Goal: Transaction & Acquisition: Purchase product/service

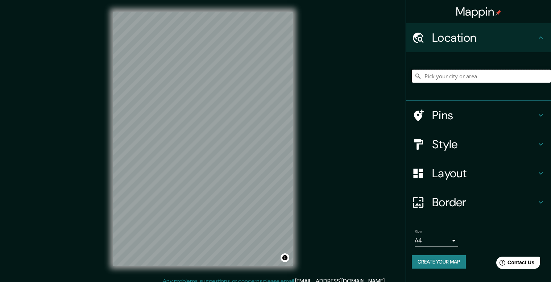
click at [456, 74] on input "Pick your city or area" at bounding box center [481, 76] width 139 height 13
click at [436, 76] on input "[PERSON_NAME], Geroda, [GEOGRAPHIC_DATA], [GEOGRAPHIC_DATA]" at bounding box center [481, 76] width 139 height 13
click at [439, 77] on input "[PERSON_NAME], Geroda, [GEOGRAPHIC_DATA], [GEOGRAPHIC_DATA]" at bounding box center [481, 76] width 139 height 13
click at [548, 79] on input "[PERSON_NAME], Geroda, [GEOGRAPHIC_DATA], [GEOGRAPHIC_DATA]" at bounding box center [481, 76] width 139 height 13
type input "[PERSON_NAME], Geroda, [GEOGRAPHIC_DATA], [GEOGRAPHIC_DATA]"
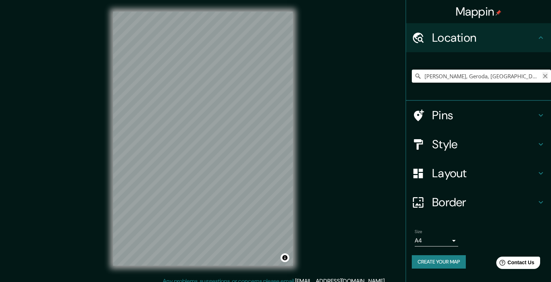
click at [547, 78] on icon "Clear" at bounding box center [546, 76] width 6 height 6
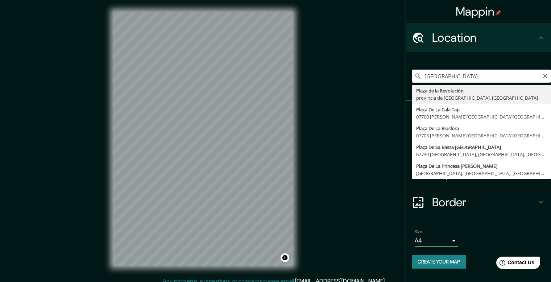
type input "[GEOGRAPHIC_DATA], provincia de [GEOGRAPHIC_DATA], [GEOGRAPHIC_DATA]"
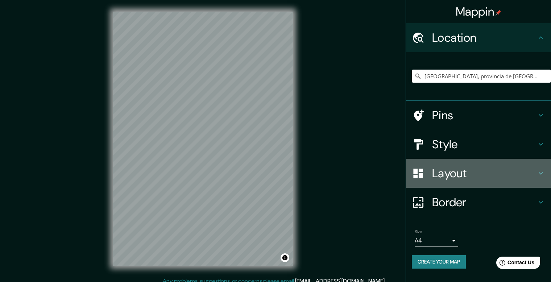
click at [533, 171] on h4 "Layout" at bounding box center [484, 173] width 104 height 15
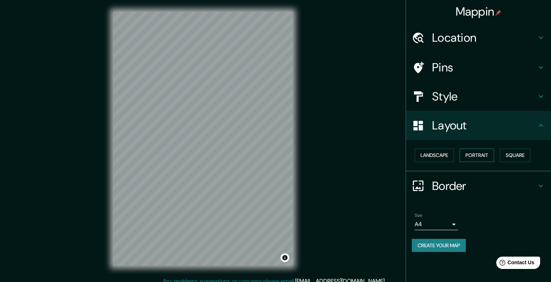
click at [464, 153] on button "Portrait" at bounding box center [477, 155] width 34 height 13
click at [440, 156] on button "Landscape" at bounding box center [434, 155] width 39 height 13
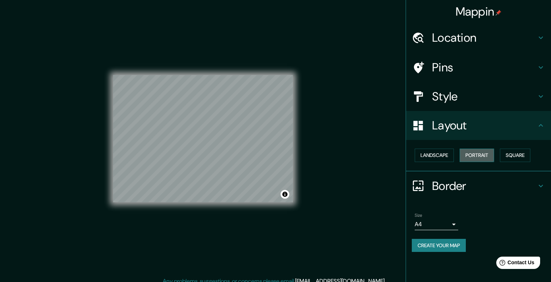
click at [473, 155] on button "Portrait" at bounding box center [477, 155] width 34 height 13
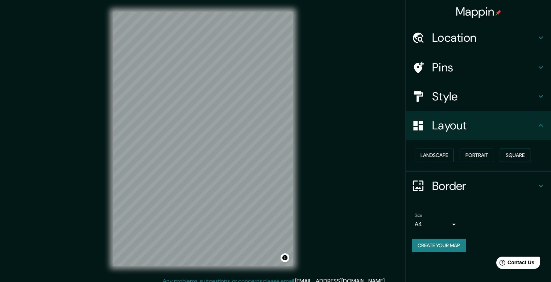
click at [508, 154] on button "Square" at bounding box center [515, 155] width 30 height 13
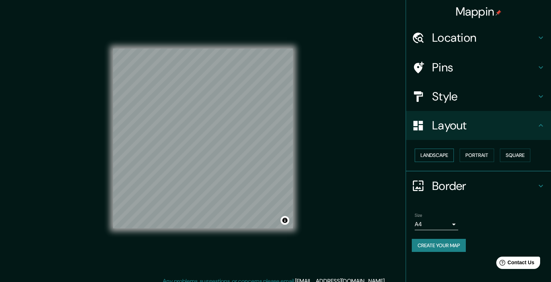
click at [429, 152] on button "Landscape" at bounding box center [434, 155] width 39 height 13
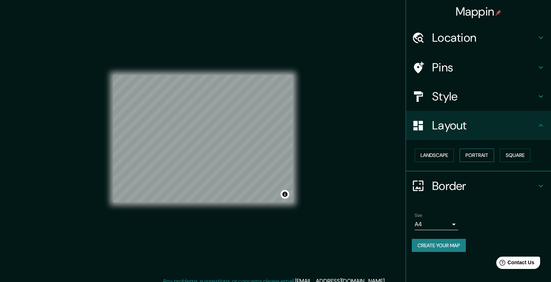
click at [473, 157] on button "Portrait" at bounding box center [477, 155] width 34 height 13
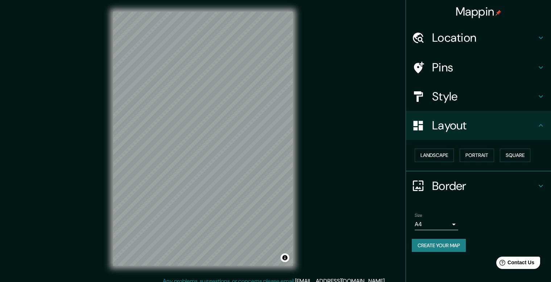
click at [542, 95] on icon at bounding box center [541, 96] width 9 height 9
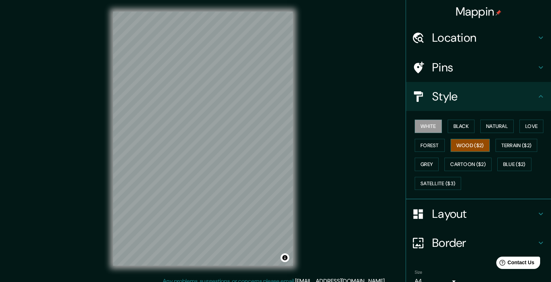
click at [472, 147] on button "Wood ($2)" at bounding box center [470, 145] width 39 height 13
click at [505, 149] on button "Terrain ($2)" at bounding box center [517, 145] width 42 height 13
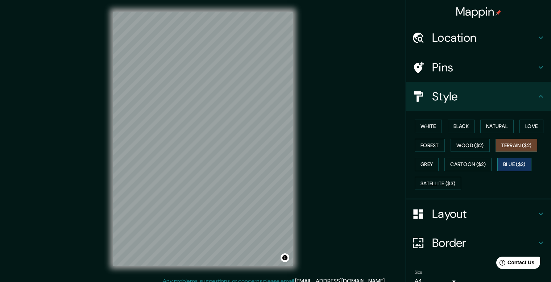
click at [503, 164] on button "Blue ($2)" at bounding box center [515, 164] width 34 height 13
click at [462, 166] on button "Cartoon ($2)" at bounding box center [468, 164] width 47 height 13
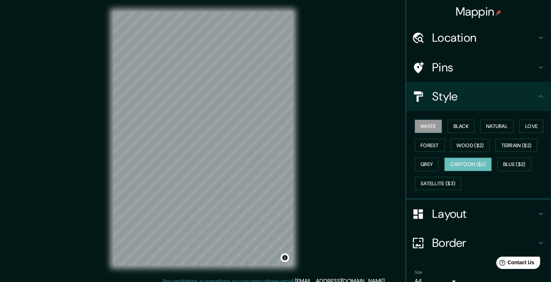
click at [430, 122] on button "White" at bounding box center [428, 126] width 27 height 13
click at [461, 126] on button "Black" at bounding box center [461, 126] width 27 height 13
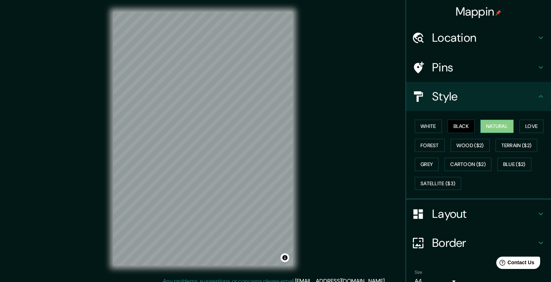
click at [484, 124] on button "Natural" at bounding box center [497, 126] width 33 height 13
click at [522, 130] on button "Love" at bounding box center [532, 126] width 24 height 13
click at [504, 126] on button "Natural" at bounding box center [497, 126] width 33 height 13
click at [463, 161] on button "Cartoon ($2)" at bounding box center [468, 164] width 47 height 13
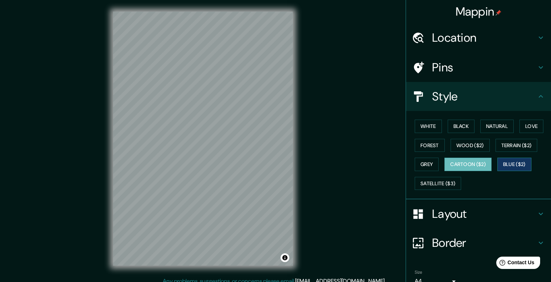
click at [509, 160] on button "Blue ($2)" at bounding box center [515, 164] width 34 height 13
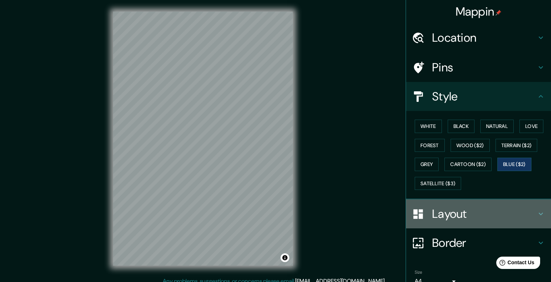
click at [517, 216] on h4 "Layout" at bounding box center [484, 214] width 104 height 15
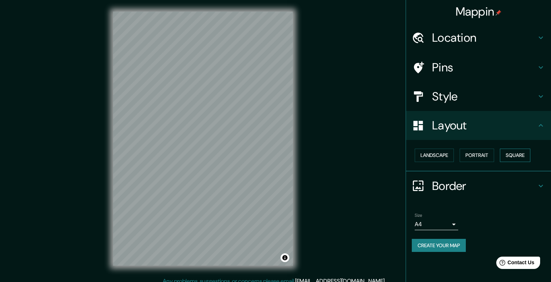
click at [505, 157] on button "Square" at bounding box center [515, 155] width 30 height 13
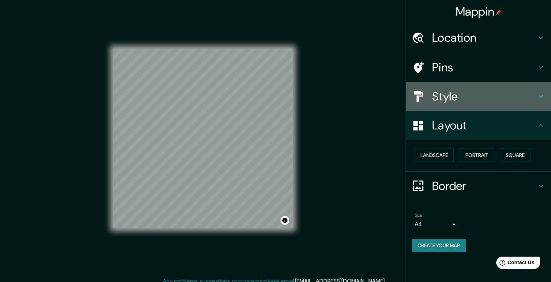
click at [541, 107] on div "Style" at bounding box center [478, 96] width 145 height 29
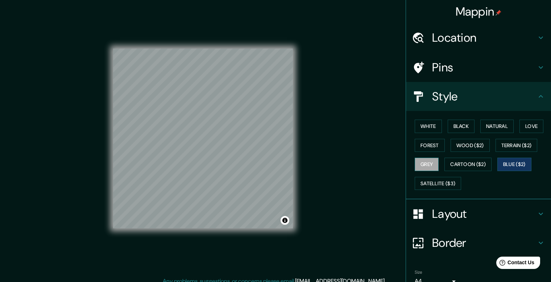
click at [422, 163] on button "Grey" at bounding box center [427, 164] width 24 height 13
click at [425, 185] on button "Satellite ($3)" at bounding box center [438, 183] width 46 height 13
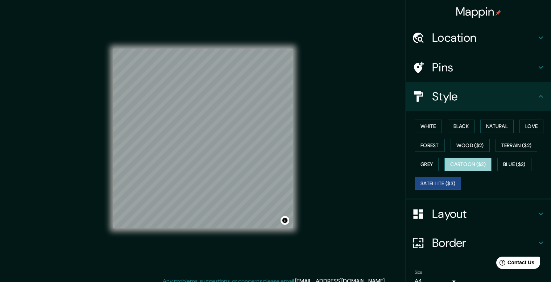
click at [474, 168] on button "Cartoon ($2)" at bounding box center [468, 164] width 47 height 13
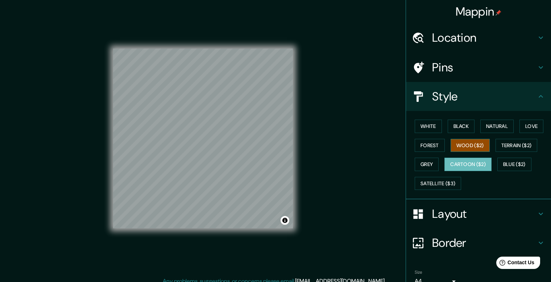
click at [478, 149] on button "Wood ($2)" at bounding box center [470, 145] width 39 height 13
click at [415, 144] on button "Forest" at bounding box center [430, 145] width 30 height 13
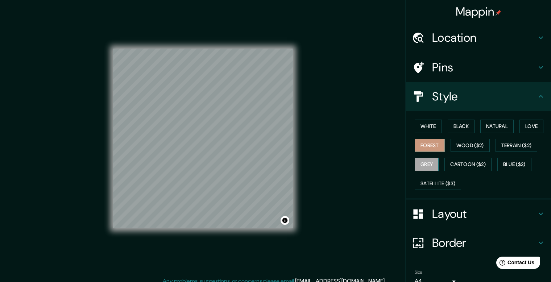
click at [426, 165] on button "Grey" at bounding box center [427, 164] width 24 height 13
click at [427, 127] on button "White" at bounding box center [428, 126] width 27 height 13
click at [467, 133] on div "White Black Natural Love Forest Wood ($2) Terrain ($2) Grey Cartoon ($2) Blue (…" at bounding box center [481, 155] width 139 height 76
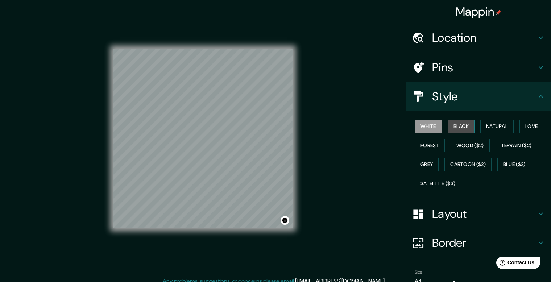
click at [462, 129] on button "Black" at bounding box center [461, 126] width 27 height 13
click at [505, 128] on button "Natural" at bounding box center [497, 126] width 33 height 13
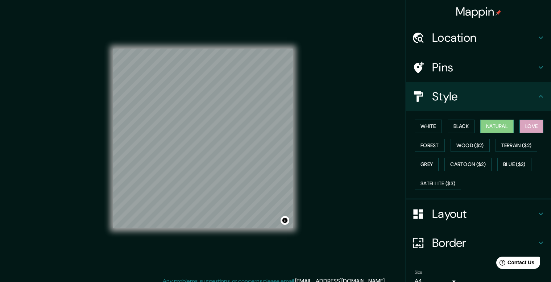
click at [522, 125] on button "Love" at bounding box center [532, 126] width 24 height 13
click at [499, 141] on button "Terrain ($2)" at bounding box center [517, 145] width 42 height 13
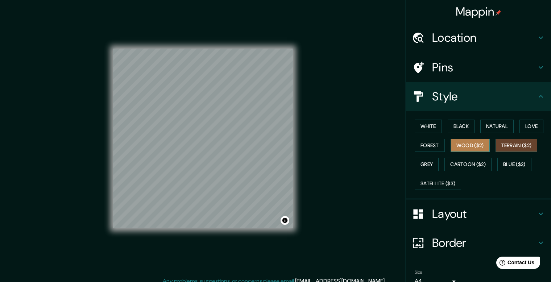
click at [468, 145] on button "Wood ($2)" at bounding box center [470, 145] width 39 height 13
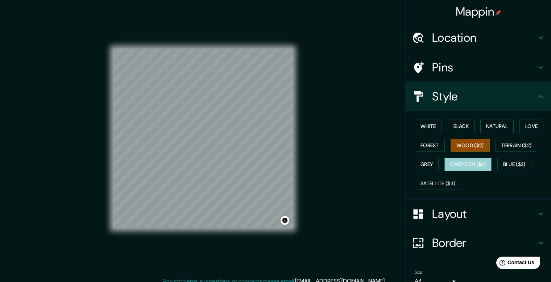
click at [458, 161] on button "Cartoon ($2)" at bounding box center [468, 164] width 47 height 13
click at [422, 165] on button "Grey" at bounding box center [427, 164] width 24 height 13
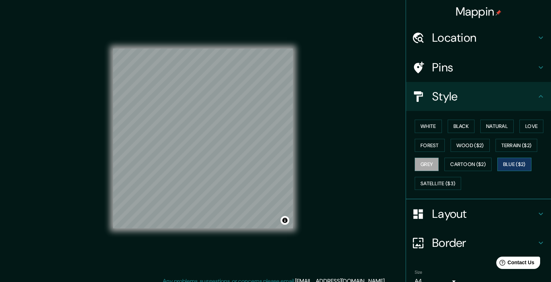
click at [506, 166] on button "Blue ($2)" at bounding box center [515, 164] width 34 height 13
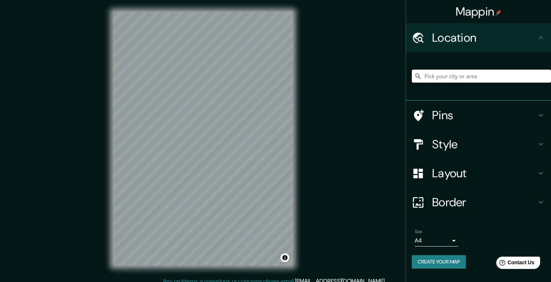
click at [446, 76] on input "Pick your city or area" at bounding box center [481, 76] width 139 height 13
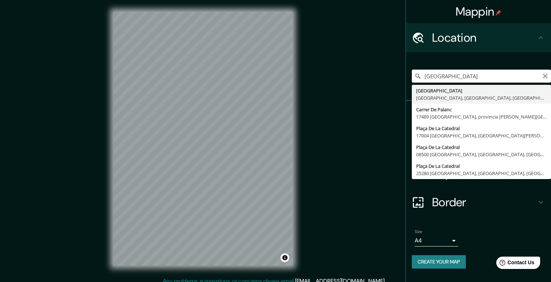
type input "[GEOGRAPHIC_DATA]"
click at [546, 77] on icon "Clear" at bounding box center [545, 76] width 4 height 4
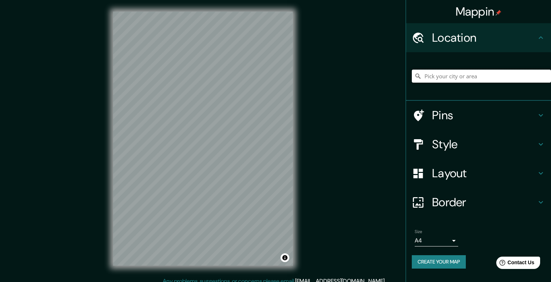
drag, startPoint x: 470, startPoint y: 81, endPoint x: 466, endPoint y: 76, distance: 6.7
click at [470, 81] on input "Pick your city or area" at bounding box center [481, 76] width 139 height 13
click at [466, 76] on input "Pick your city or area" at bounding box center [481, 76] width 139 height 13
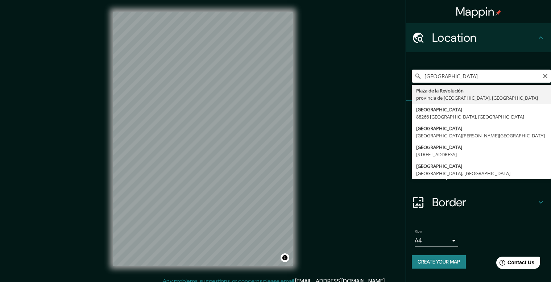
click at [445, 83] on div "PLAZA DE LA Plaza de la Revolución provincia de La Habana, Cuba Plaza de la Vir…" at bounding box center [481, 76] width 139 height 36
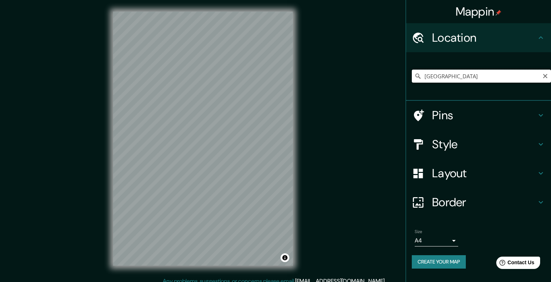
click at [499, 79] on input "[GEOGRAPHIC_DATA]" at bounding box center [481, 76] width 139 height 13
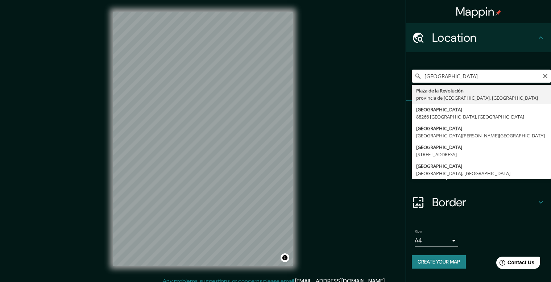
type input "[GEOGRAPHIC_DATA], provincia de [GEOGRAPHIC_DATA], [GEOGRAPHIC_DATA]"
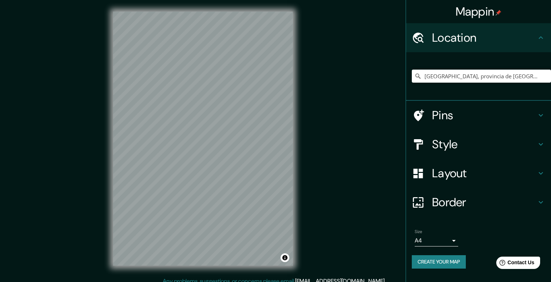
click at [545, 171] on icon at bounding box center [541, 173] width 9 height 9
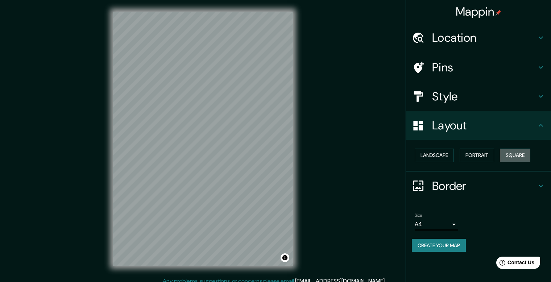
click at [517, 156] on button "Square" at bounding box center [515, 155] width 30 height 13
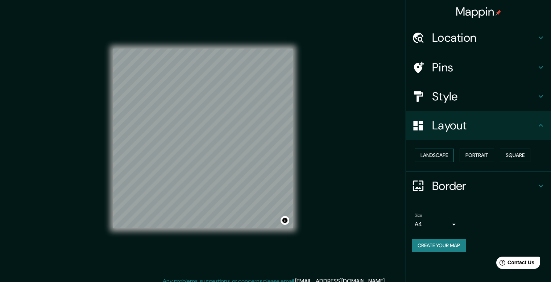
click at [444, 157] on button "Landscape" at bounding box center [434, 155] width 39 height 13
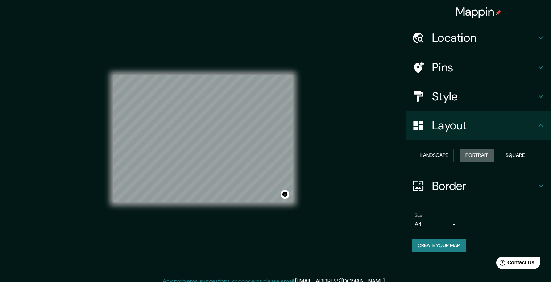
click at [482, 155] on button "Portrait" at bounding box center [477, 155] width 34 height 13
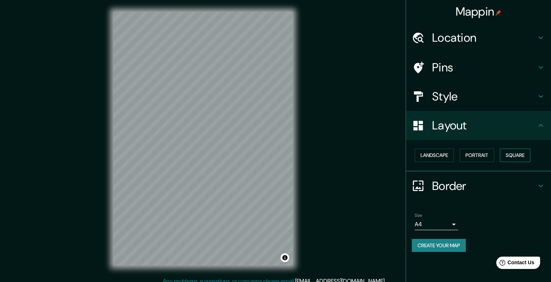
click at [518, 156] on button "Square" at bounding box center [515, 155] width 30 height 13
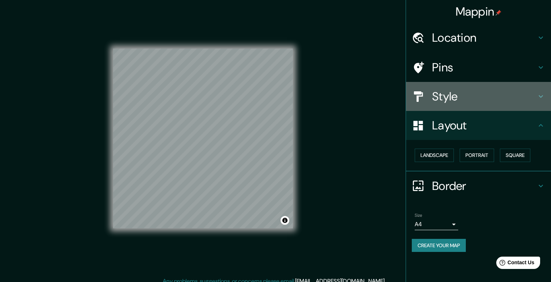
click at [541, 98] on icon at bounding box center [541, 96] width 9 height 9
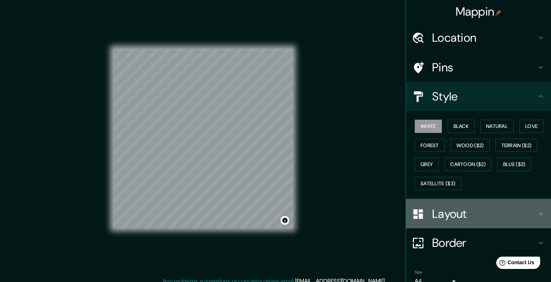
click at [525, 212] on h4 "Layout" at bounding box center [484, 214] width 104 height 15
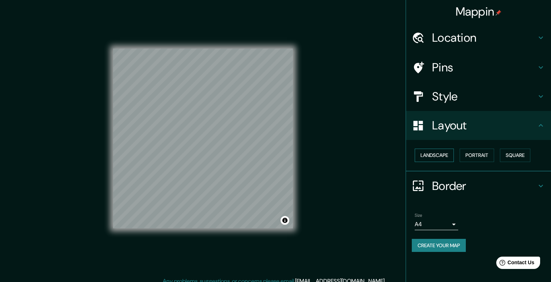
click at [440, 158] on button "Landscape" at bounding box center [434, 155] width 39 height 13
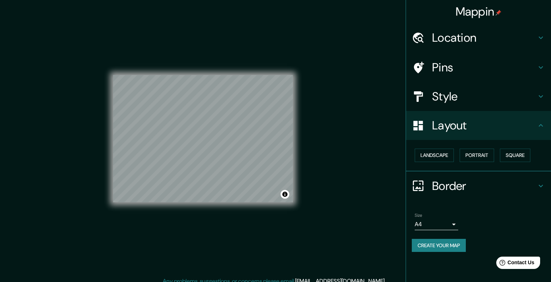
click at [532, 100] on h4 "Style" at bounding box center [484, 96] width 104 height 15
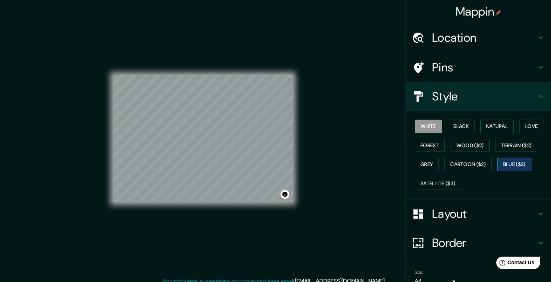
click at [513, 164] on button "Blue ($2)" at bounding box center [515, 164] width 34 height 13
click at [339, 161] on div "Mappin Location Plaza de la Revolución, provincia de La Habana, Cuba Pins Style…" at bounding box center [275, 144] width 551 height 289
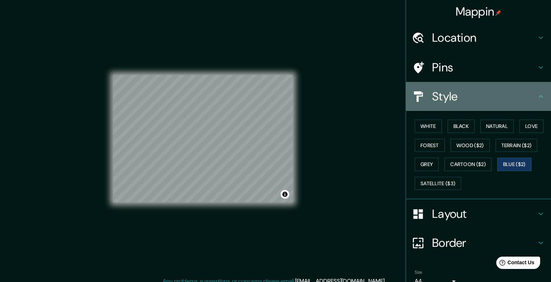
click at [539, 96] on icon at bounding box center [541, 96] width 4 height 3
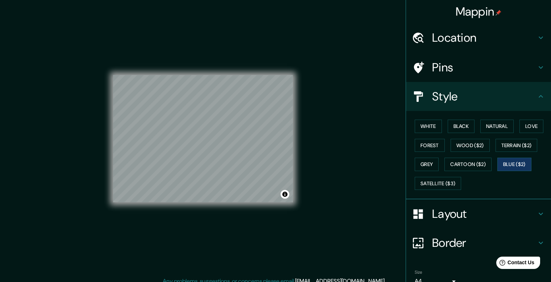
click at [539, 96] on icon at bounding box center [541, 96] width 4 height 3
click at [474, 33] on h4 "Location" at bounding box center [484, 37] width 104 height 15
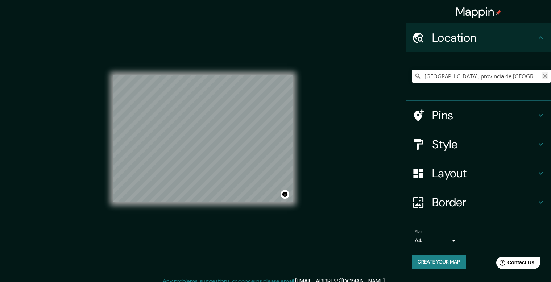
click at [548, 76] on icon "Clear" at bounding box center [546, 76] width 6 height 6
click at [496, 77] on input "Pick your city or area" at bounding box center [481, 76] width 139 height 13
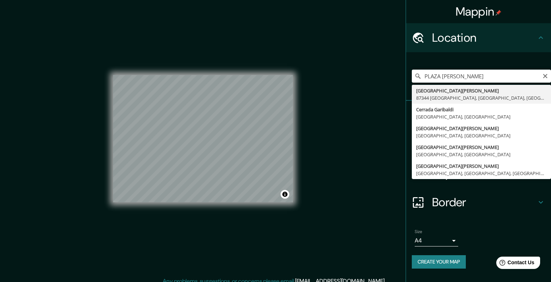
type input "Calle Plaza Garibaldi, 87344 Matamoros, Tamaulipas, México"
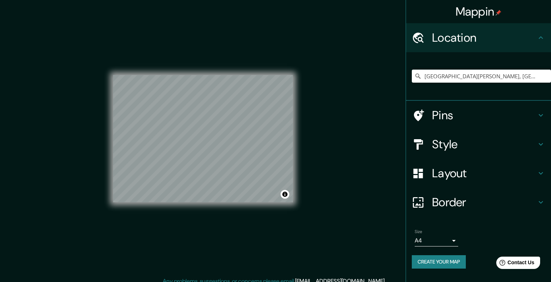
click at [535, 152] on div "Style" at bounding box center [478, 144] width 145 height 29
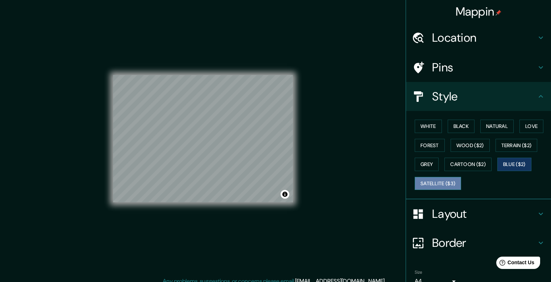
click at [428, 180] on button "Satellite ($3)" at bounding box center [438, 183] width 46 height 13
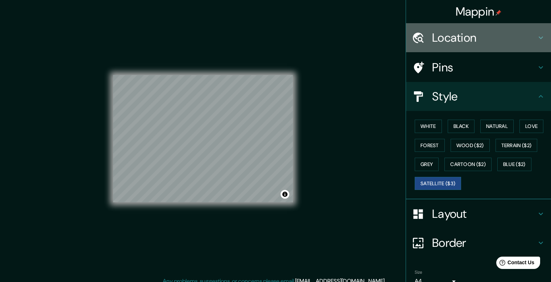
click at [531, 41] on h4 "Location" at bounding box center [484, 37] width 104 height 15
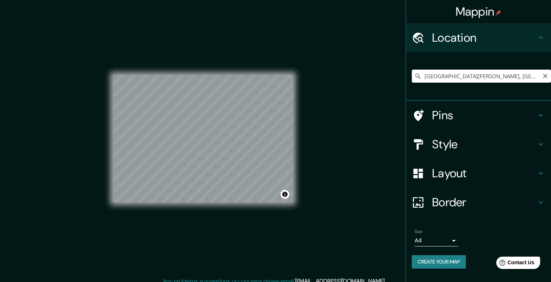
click at [529, 78] on input "Calle Plaza Garibaldi, 87344 Matamoros, Tamaulipas, México" at bounding box center [481, 76] width 139 height 13
click at [548, 77] on icon "Clear" at bounding box center [546, 76] width 6 height 6
click at [461, 82] on input "Pick your city or area" at bounding box center [481, 76] width 139 height 13
click at [458, 77] on input "Pick your city or area" at bounding box center [481, 76] width 139 height 13
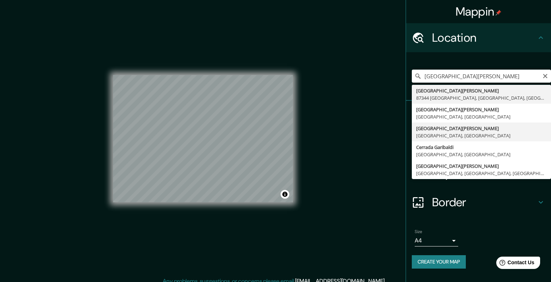
type input "Plaza Garibaldi, 64960 Monterrey, Nuevo León, México"
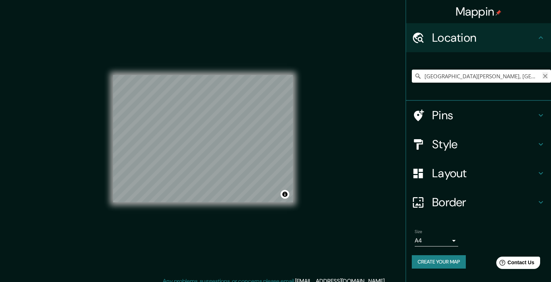
click at [545, 75] on icon "Clear" at bounding box center [546, 76] width 6 height 6
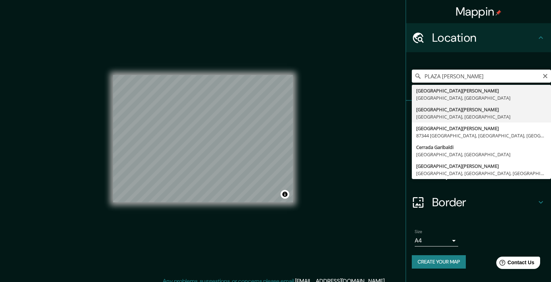
type input "Calle Plaza Garibaldi, 67134 Guadalupe, Nuevo León, México"
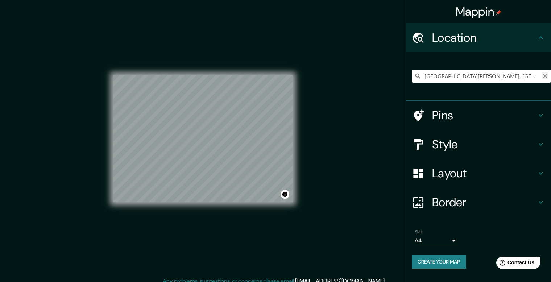
click at [545, 77] on icon "Clear" at bounding box center [546, 76] width 6 height 6
click at [506, 77] on input "Pick your city or area" at bounding box center [481, 76] width 139 height 13
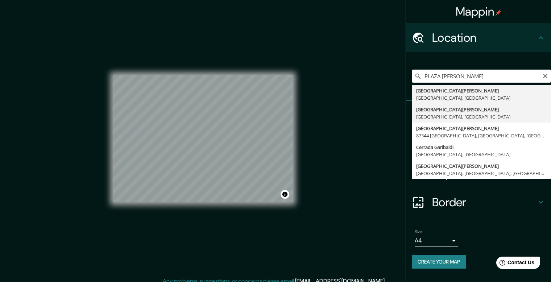
type input "Plaza Garibaldi, 64960 Monterrey, Nuevo León, México"
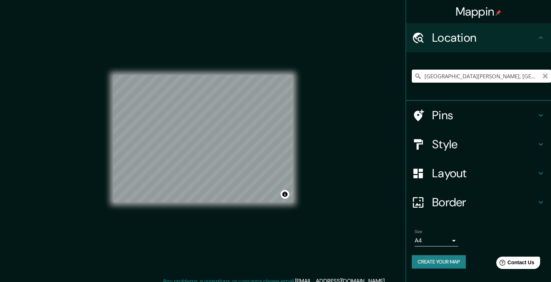
click at [545, 78] on icon "Clear" at bounding box center [546, 76] width 6 height 6
click at [491, 75] on input "Pick your city or area" at bounding box center [481, 76] width 139 height 13
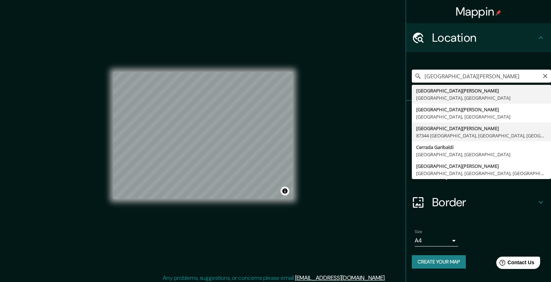
scroll to position [7, 0]
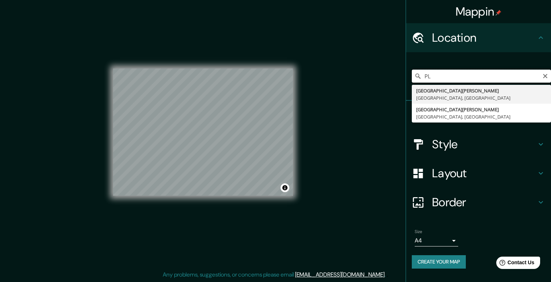
type input "P"
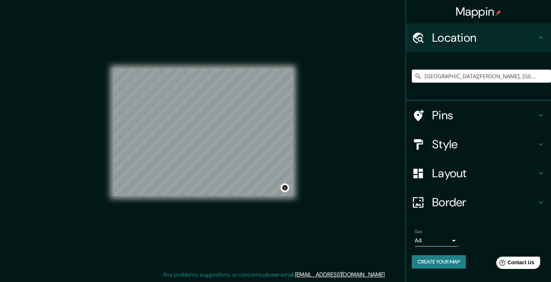
scroll to position [0, 0]
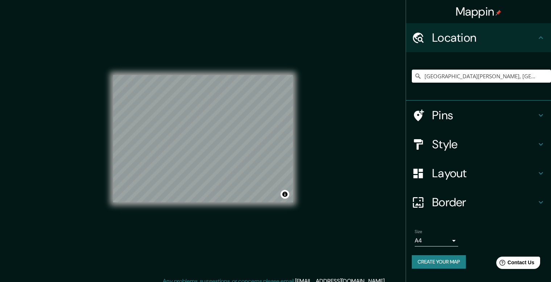
click at [162, 65] on div "© Mapbox © OpenStreetMap Improve this map © Maxar" at bounding box center [203, 139] width 180 height 254
click at [516, 78] on input "Avenida Lázaro Cárdenas, 07760 Ciudad de México, México" at bounding box center [481, 76] width 139 height 13
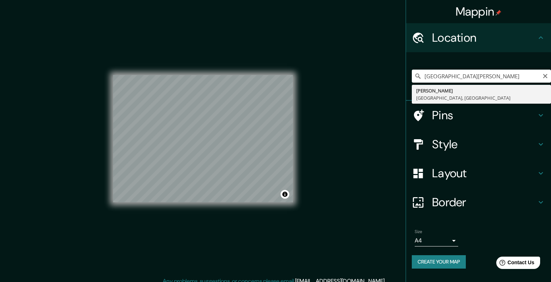
type input "Lázaro Cárdenas, Tlaxcala, México"
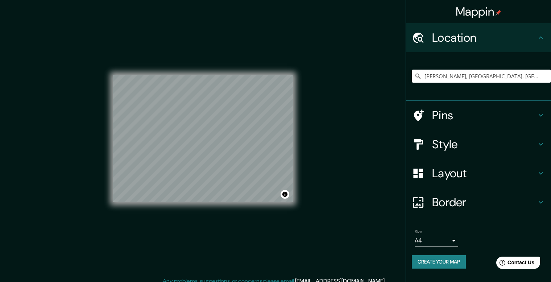
click at [355, 136] on div "Mappin Location Lázaro Cárdenas, Tlaxcala, México Pins Style Layout Border Choo…" at bounding box center [275, 144] width 551 height 289
click at [310, 137] on div "Mappin Location Lázaro Cárdenas, Tlaxcala, México Pins Style Layout Border Choo…" at bounding box center [275, 144] width 551 height 289
click at [544, 79] on icon "Clear" at bounding box center [546, 76] width 6 height 6
click at [511, 76] on input "Lagunillas, Querétaro, México" at bounding box center [481, 76] width 139 height 13
drag, startPoint x: 527, startPoint y: 78, endPoint x: 447, endPoint y: 78, distance: 80.5
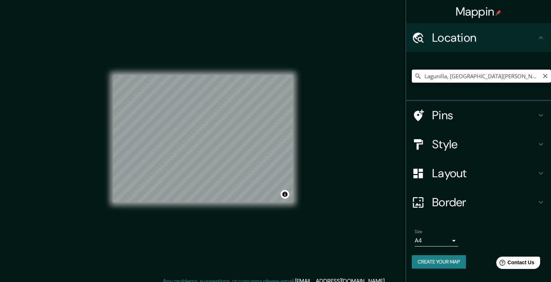
click at [447, 78] on input "Lagunilla, San Salvador, Hidalgo, México" at bounding box center [481, 76] width 139 height 13
drag, startPoint x: 512, startPoint y: 76, endPoint x: 448, endPoint y: 78, distance: 63.9
click at [448, 78] on input "Lagunillas, San Luis Potosí, México" at bounding box center [481, 76] width 139 height 13
drag, startPoint x: 510, startPoint y: 77, endPoint x: 407, endPoint y: 88, distance: 103.7
click at [407, 88] on div "Lagunillas, Querétaro, México" at bounding box center [478, 76] width 145 height 49
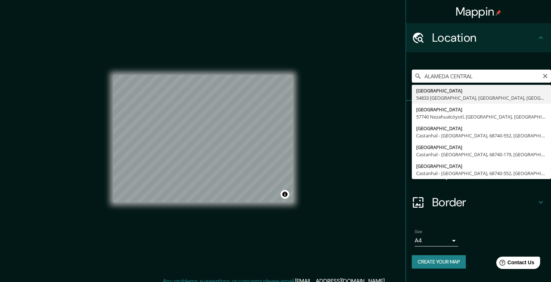
type input "Calle Alameda Central, 54833 Cuautitlán, Estado de México, México"
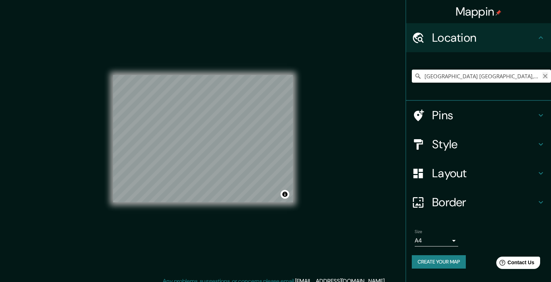
click at [543, 77] on icon "Clear" at bounding box center [546, 76] width 6 height 6
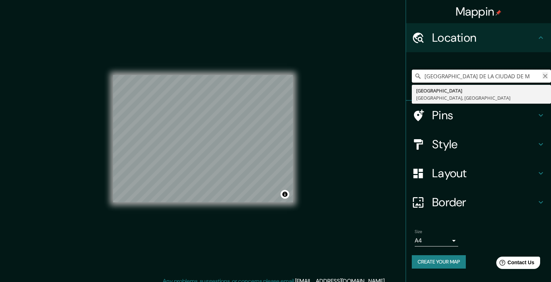
scroll to position [0, 11]
type input "La Ciudad, Durango, México"
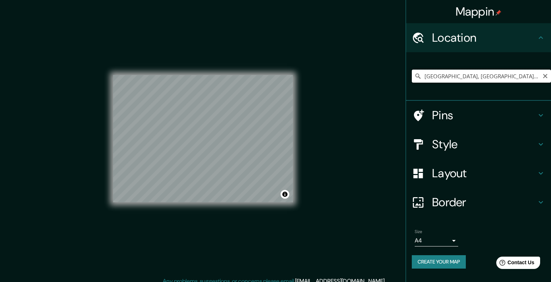
drag, startPoint x: 508, startPoint y: 76, endPoint x: 534, endPoint y: 74, distance: 25.8
click at [509, 76] on input "La Ciudad, Durango, México" at bounding box center [481, 76] width 139 height 13
click at [544, 77] on icon "Clear" at bounding box center [546, 76] width 6 height 6
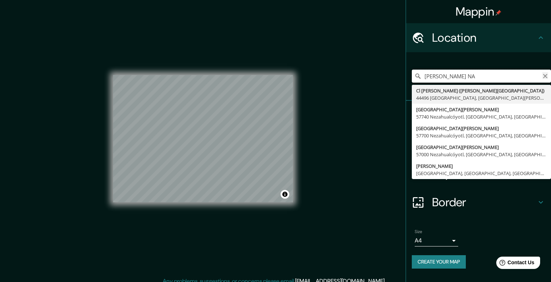
type input "PALACIO NA"
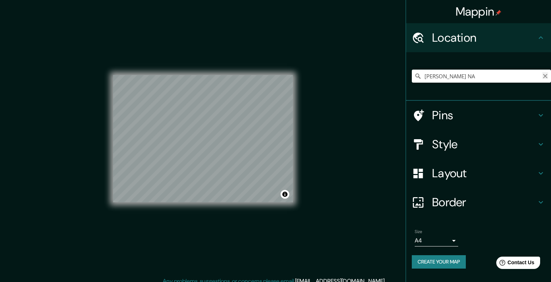
click at [547, 77] on icon "Clear" at bounding box center [545, 76] width 4 height 4
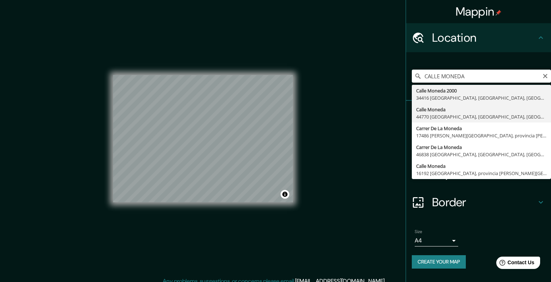
type input "Calle Moneda, 44770 Guadalajara, Jalisco, México"
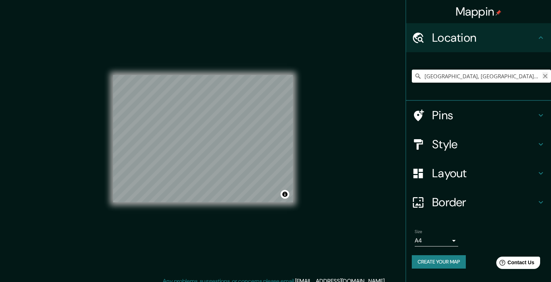
click at [546, 75] on icon "Clear" at bounding box center [545, 76] width 4 height 4
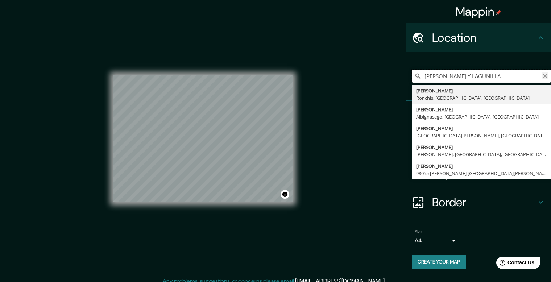
type input "GARIBALDI Y LAGUNILLA"
click at [544, 76] on icon "Clear" at bounding box center [546, 76] width 6 height 6
type input "Guerrero, México"
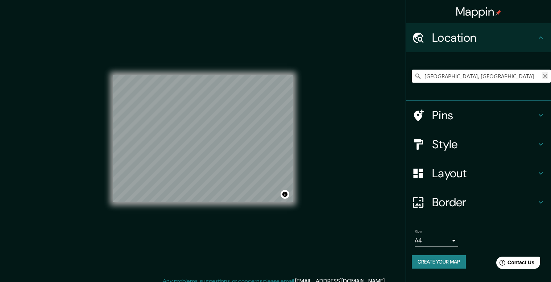
click at [544, 75] on icon "Clear" at bounding box center [545, 76] width 4 height 4
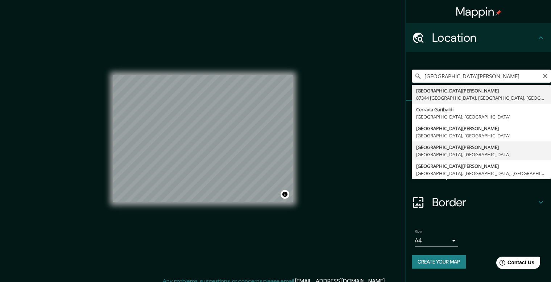
type input "Plaza Garibaldi, 64960 Monterrey, Nuevo León, México"
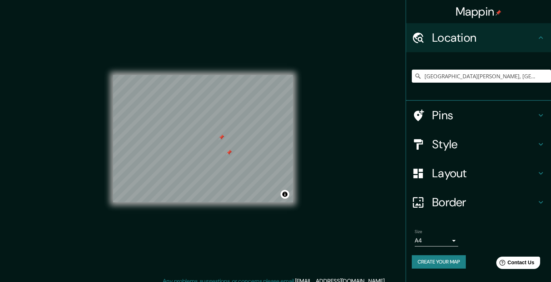
drag, startPoint x: 220, startPoint y: 140, endPoint x: 229, endPoint y: 153, distance: 16.2
click at [229, 153] on div at bounding box center [229, 153] width 6 height 6
drag, startPoint x: 230, startPoint y: 152, endPoint x: 229, endPoint y: 139, distance: 12.4
click at [229, 139] on div at bounding box center [228, 140] width 6 height 6
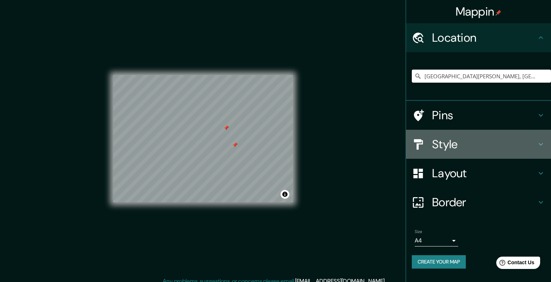
drag, startPoint x: 525, startPoint y: 135, endPoint x: 529, endPoint y: 139, distance: 5.4
click at [528, 138] on div "Style" at bounding box center [478, 144] width 145 height 29
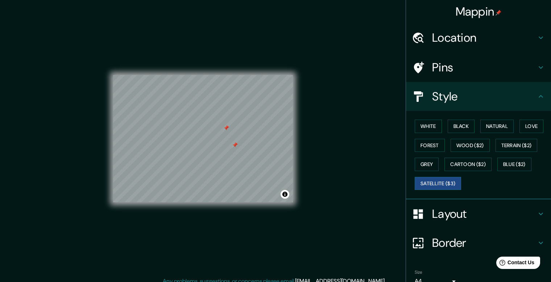
click at [532, 74] on div "Pins" at bounding box center [478, 67] width 145 height 29
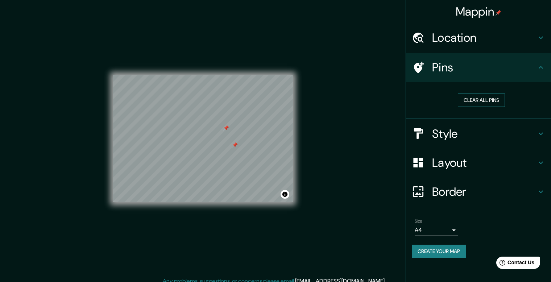
click at [491, 100] on button "Clear all pins" at bounding box center [481, 100] width 47 height 13
click at [523, 158] on h4 "Layout" at bounding box center [484, 163] width 104 height 15
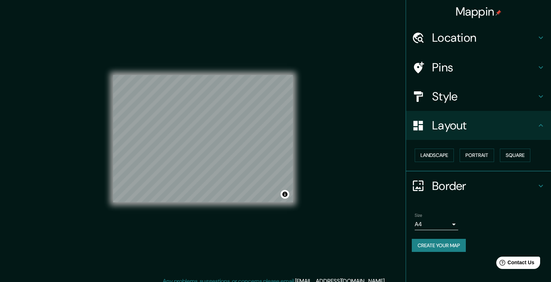
click at [541, 89] on div "Style" at bounding box center [478, 96] width 145 height 29
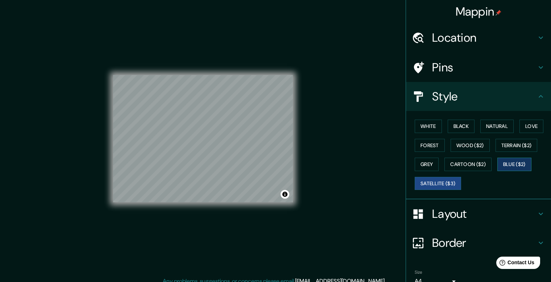
click at [506, 165] on button "Blue ($2)" at bounding box center [515, 164] width 34 height 13
click at [460, 163] on button "Cartoon ($2)" at bounding box center [468, 164] width 47 height 13
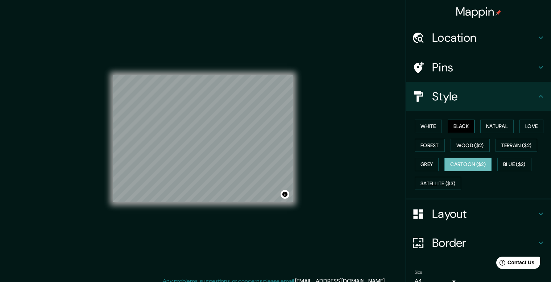
click at [453, 127] on button "Black" at bounding box center [461, 126] width 27 height 13
click at [430, 123] on button "White" at bounding box center [428, 126] width 27 height 13
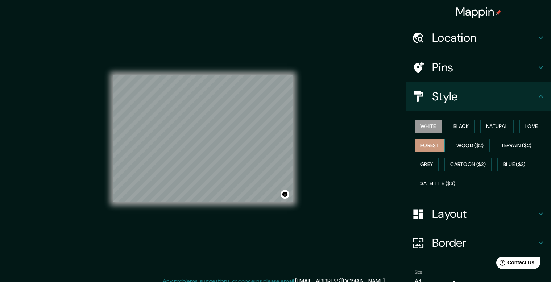
click at [426, 147] on button "Forest" at bounding box center [430, 145] width 30 height 13
click at [420, 160] on button "Grey" at bounding box center [427, 164] width 24 height 13
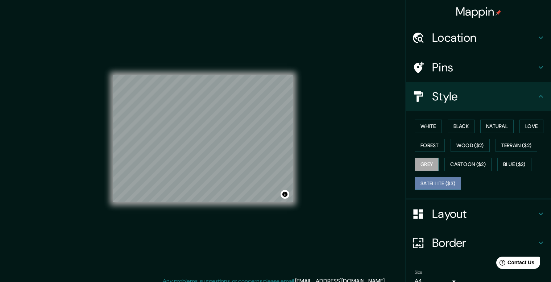
click at [437, 178] on button "Satellite ($3)" at bounding box center [438, 183] width 46 height 13
click at [520, 130] on button "Love" at bounding box center [532, 126] width 24 height 13
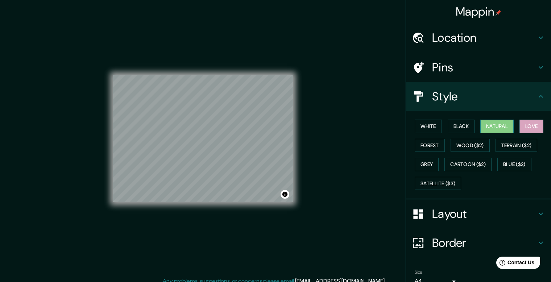
click at [495, 127] on button "Natural" at bounding box center [497, 126] width 33 height 13
click at [468, 128] on div "White Black Natural Love Forest Wood ($2) Terrain ($2) Grey Cartoon ($2) Blue (…" at bounding box center [481, 155] width 139 height 76
click at [466, 128] on button "Black" at bounding box center [461, 126] width 27 height 13
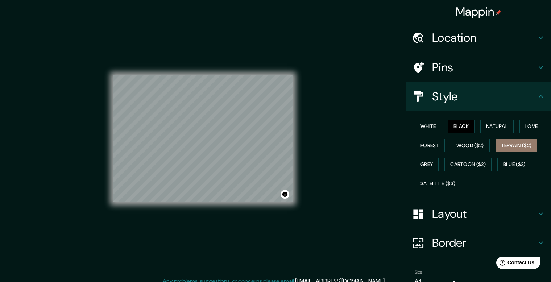
click at [498, 151] on button "Terrain ($2)" at bounding box center [517, 145] width 42 height 13
click at [507, 164] on button "Blue ($2)" at bounding box center [515, 164] width 34 height 13
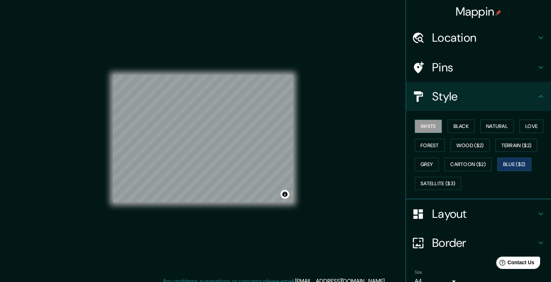
click at [418, 126] on button "White" at bounding box center [428, 126] width 27 height 13
click at [448, 125] on button "Black" at bounding box center [461, 126] width 27 height 13
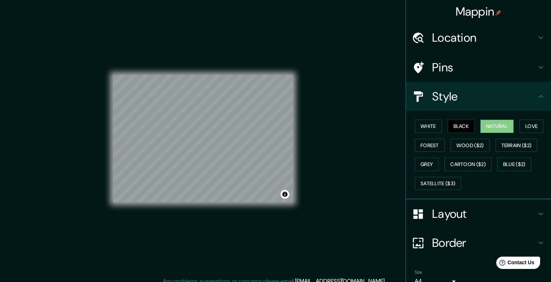
click at [475, 126] on div "White Black Natural Love Forest Wood ($2) Terrain ($2) Grey Cartoon ($2) Blue (…" at bounding box center [481, 155] width 139 height 76
click at [486, 128] on button "Natural" at bounding box center [497, 126] width 33 height 13
click at [505, 160] on button "Blue ($2)" at bounding box center [515, 164] width 34 height 13
click at [540, 37] on icon at bounding box center [541, 37] width 9 height 9
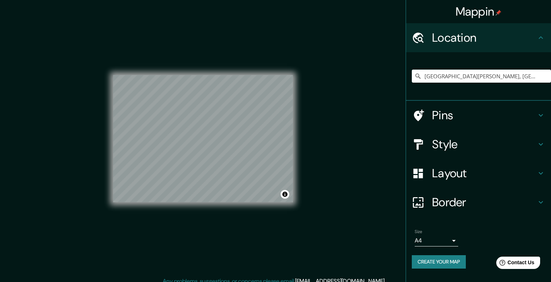
click at [543, 144] on icon at bounding box center [541, 144] width 9 height 9
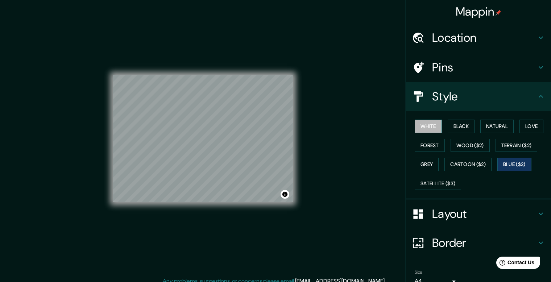
click at [433, 123] on button "White" at bounding box center [428, 126] width 27 height 13
click at [449, 123] on button "Black" at bounding box center [461, 126] width 27 height 13
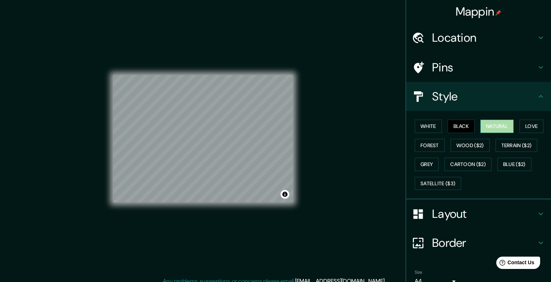
click at [481, 124] on button "Natural" at bounding box center [497, 126] width 33 height 13
click at [520, 125] on button "Love" at bounding box center [532, 126] width 24 height 13
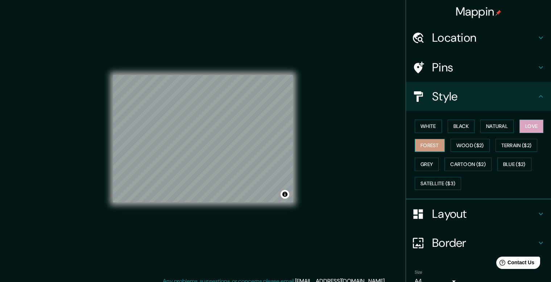
click at [431, 141] on button "Forest" at bounding box center [430, 145] width 30 height 13
click at [457, 141] on button "Wood ($2)" at bounding box center [470, 145] width 39 height 13
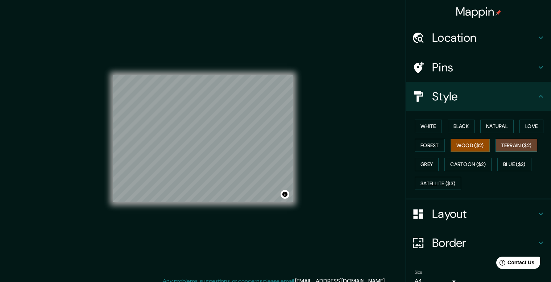
click at [497, 141] on button "Terrain ($2)" at bounding box center [517, 145] width 42 height 13
click at [422, 162] on button "Grey" at bounding box center [427, 164] width 24 height 13
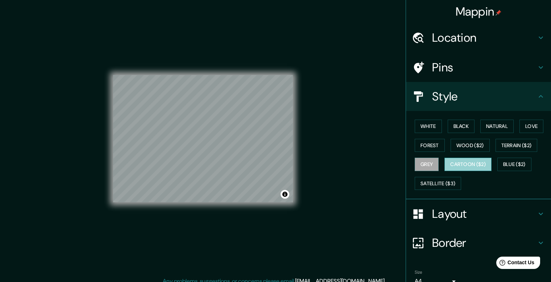
click at [462, 162] on button "Cartoon ($2)" at bounding box center [468, 164] width 47 height 13
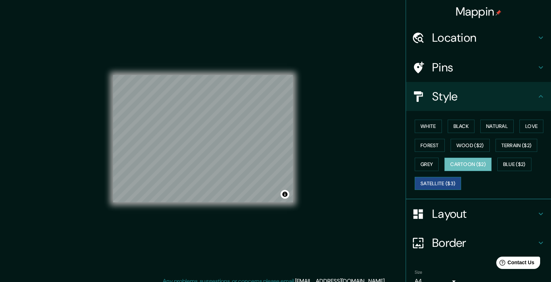
click at [426, 181] on button "Satellite ($3)" at bounding box center [438, 183] width 46 height 13
click at [510, 168] on button "Blue ($2)" at bounding box center [515, 164] width 34 height 13
drag, startPoint x: 448, startPoint y: 173, endPoint x: 448, endPoint y: 177, distance: 4.4
click at [448, 174] on div "White Black Natural Love Forest Wood ($2) Terrain ($2) Grey Cartoon ($2) Blue (…" at bounding box center [481, 155] width 139 height 76
click at [448, 177] on button "Satellite ($3)" at bounding box center [438, 183] width 46 height 13
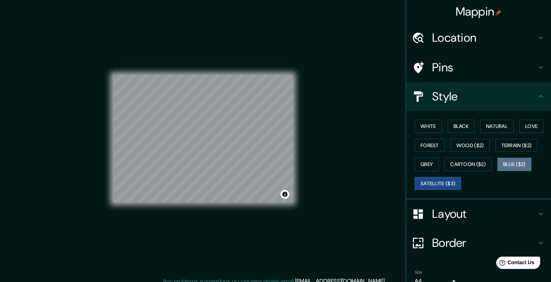
click at [505, 160] on button "Blue ($2)" at bounding box center [515, 164] width 34 height 13
click at [531, 40] on h4 "Location" at bounding box center [484, 37] width 104 height 15
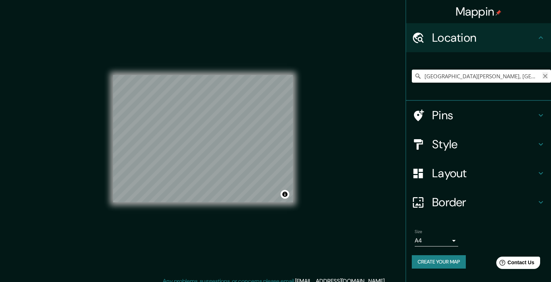
click at [546, 75] on icon "Clear" at bounding box center [546, 76] width 6 height 6
click at [475, 75] on input "Pick your city or area" at bounding box center [481, 76] width 139 height 13
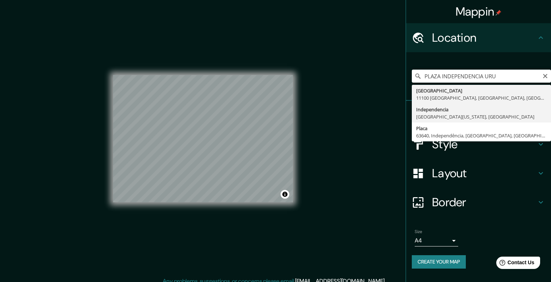
type input "Independencia, Departamento de Florida, Uruguay"
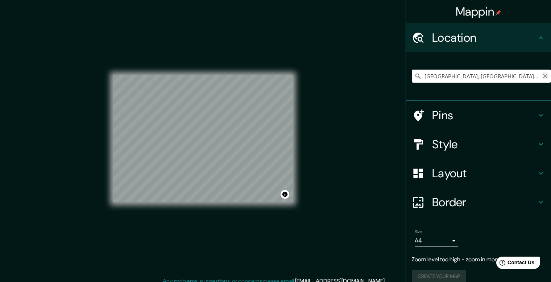
click at [543, 78] on icon "Clear" at bounding box center [546, 76] width 6 height 6
click at [510, 75] on input "Pick your city or area" at bounding box center [481, 76] width 139 height 13
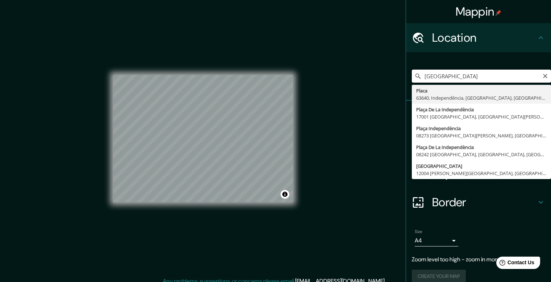
click at [482, 77] on input "PLAZA INDEPENDENCIA" at bounding box center [481, 76] width 139 height 13
type input "PLAZA INDEPENDENCIA"
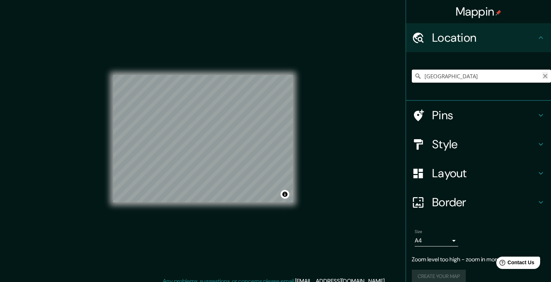
click at [543, 77] on icon "Clear" at bounding box center [546, 76] width 6 height 6
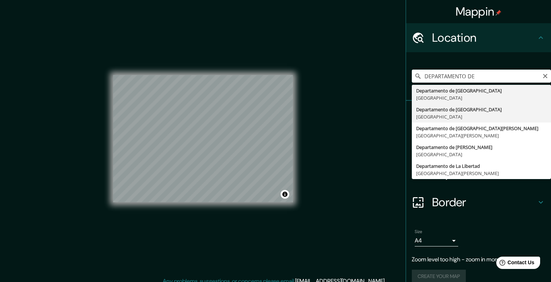
type input "Departamento de Montevideo, Uruguay"
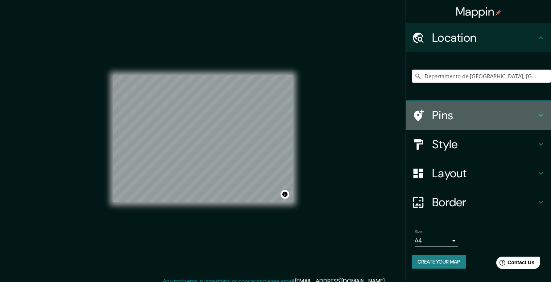
click at [530, 112] on h4 "Pins" at bounding box center [484, 115] width 104 height 15
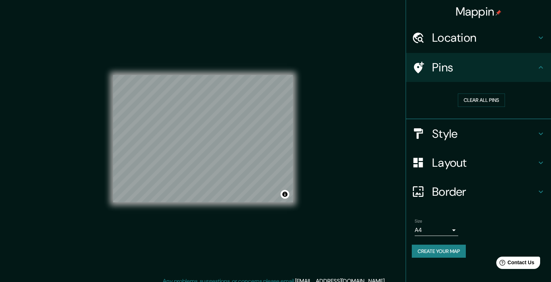
click at [541, 131] on icon at bounding box center [541, 133] width 9 height 9
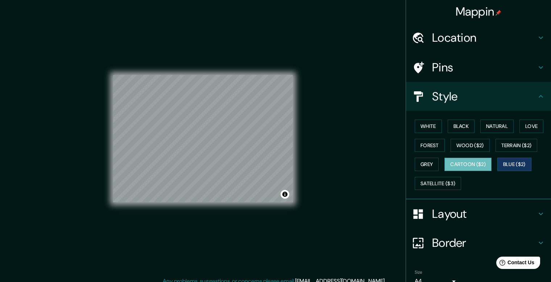
click at [453, 162] on button "Cartoon ($2)" at bounding box center [468, 164] width 47 height 13
click at [461, 148] on button "Wood ($2)" at bounding box center [470, 145] width 39 height 13
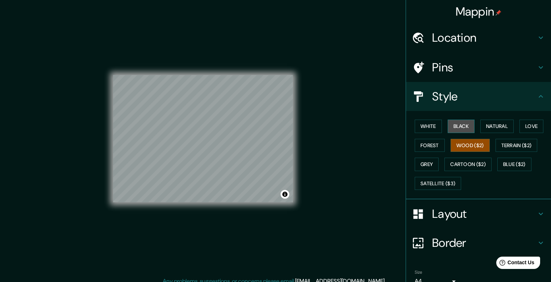
click at [453, 132] on button "Black" at bounding box center [461, 126] width 27 height 13
click at [420, 126] on button "White" at bounding box center [428, 126] width 27 height 13
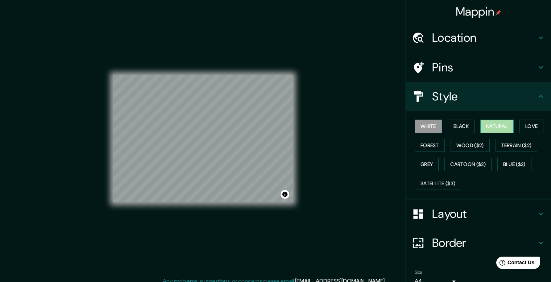
click at [483, 131] on button "Natural" at bounding box center [497, 126] width 33 height 13
click at [530, 124] on button "Love" at bounding box center [532, 126] width 24 height 13
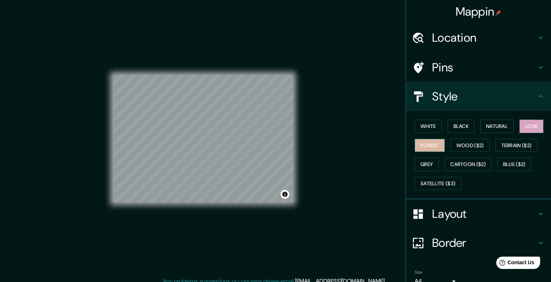
click at [419, 145] on button "Forest" at bounding box center [430, 145] width 30 height 13
click at [466, 145] on button "Wood ($2)" at bounding box center [470, 145] width 39 height 13
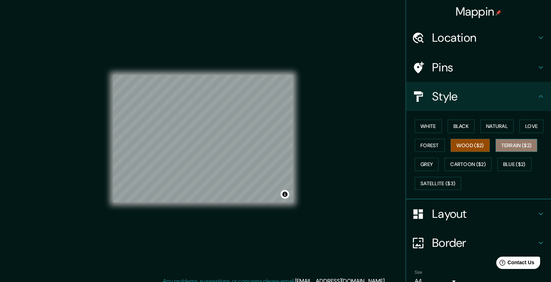
click at [507, 147] on button "Terrain ($2)" at bounding box center [517, 145] width 42 height 13
click at [425, 159] on button "Grey" at bounding box center [427, 164] width 24 height 13
click at [491, 162] on div "White Black Natural Love Forest Wood ($2) Terrain ($2) Grey Cartoon ($2) Blue (…" at bounding box center [481, 155] width 139 height 76
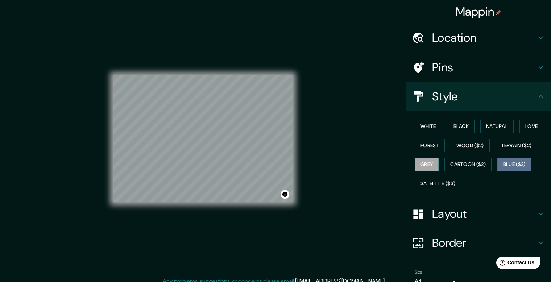
click at [498, 162] on button "Blue ($2)" at bounding box center [515, 164] width 34 height 13
click at [537, 40] on icon at bounding box center [541, 37] width 9 height 9
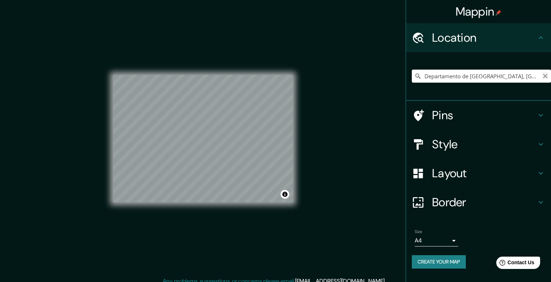
click at [546, 77] on icon "Clear" at bounding box center [545, 76] width 4 height 4
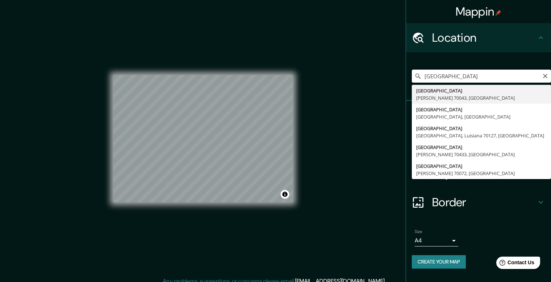
click at [484, 76] on input "PLAZA DE LA CATEDRALCUBA" at bounding box center [481, 76] width 139 height 13
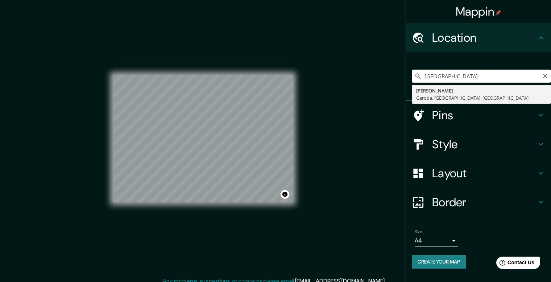
click at [510, 78] on input "[GEOGRAPHIC_DATA]" at bounding box center [481, 76] width 139 height 13
click at [449, 75] on input "[GEOGRAPHIC_DATA]" at bounding box center [481, 76] width 139 height 13
click at [450, 77] on input "PLAZA LA CATEDRAL CUBA" at bounding box center [481, 76] width 139 height 13
click at [442, 76] on input "PLAZA LA CATEDRAL CUBA" at bounding box center [481, 76] width 139 height 13
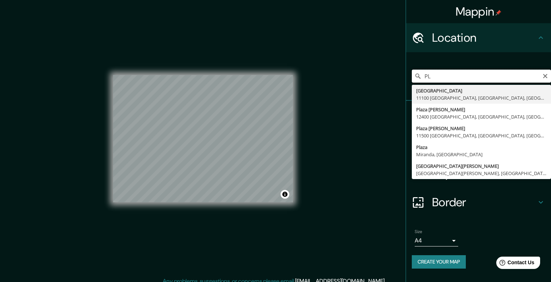
type input "P"
type input "La Habana Vieja, provincia de La Habana, Cuba"
